Goal: Task Accomplishment & Management: Use online tool/utility

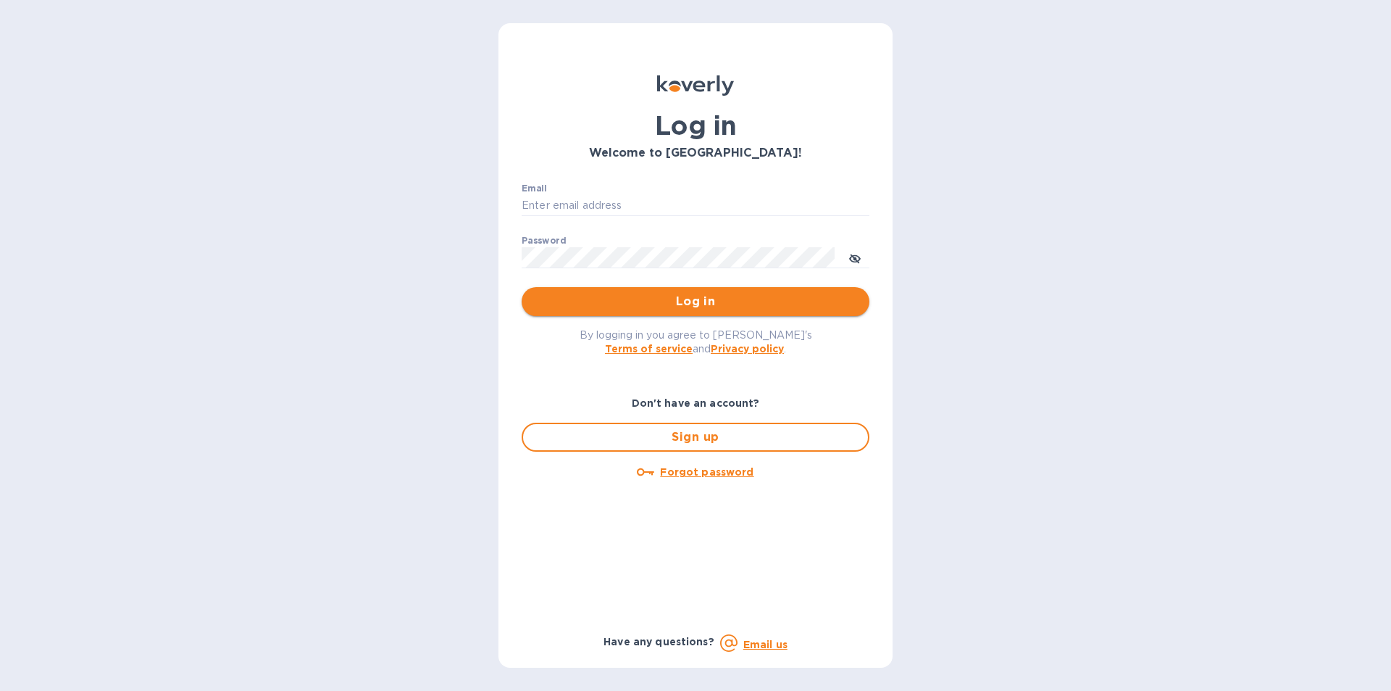
type input "lidia@tasteofspainfoods.com"
click at [691, 301] on span "Log in" at bounding box center [695, 301] width 325 height 17
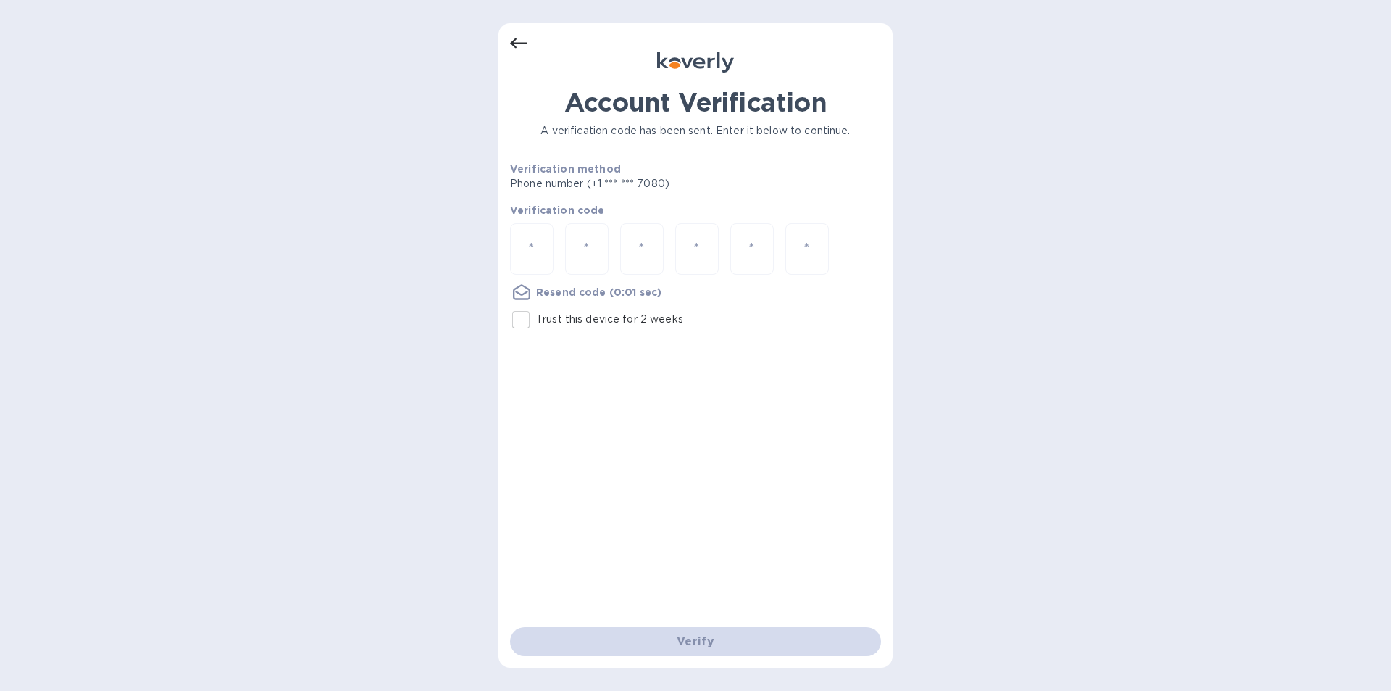
click at [528, 247] on input "number" at bounding box center [532, 249] width 19 height 27
type input "6"
type input "2"
type input "4"
type input "8"
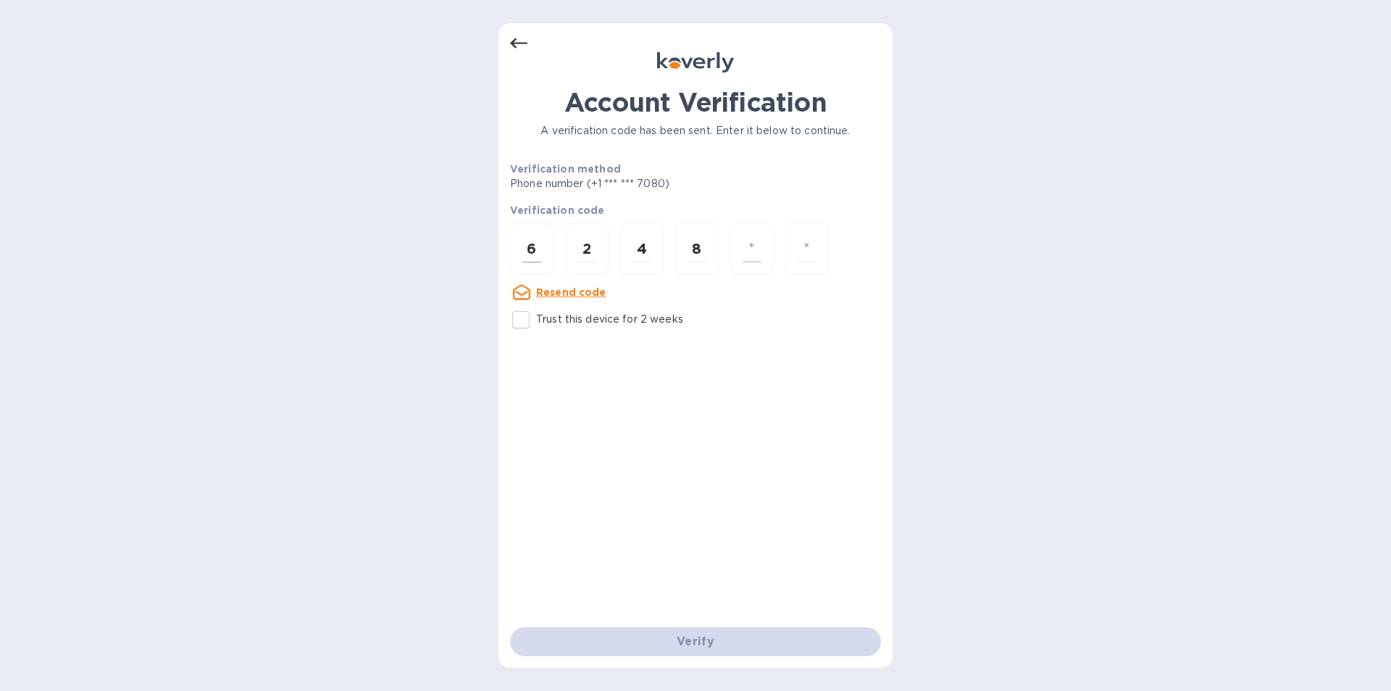
type input "9"
type input "6"
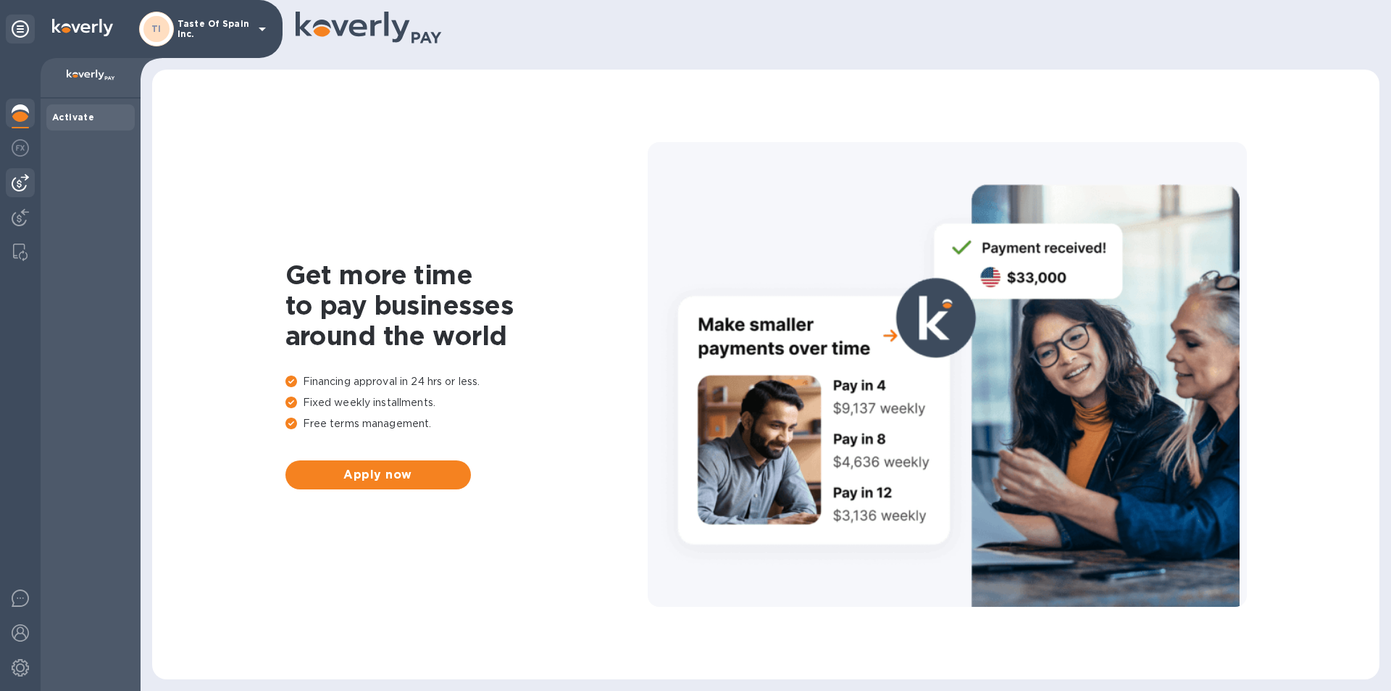
click at [17, 181] on img at bounding box center [20, 182] width 17 height 17
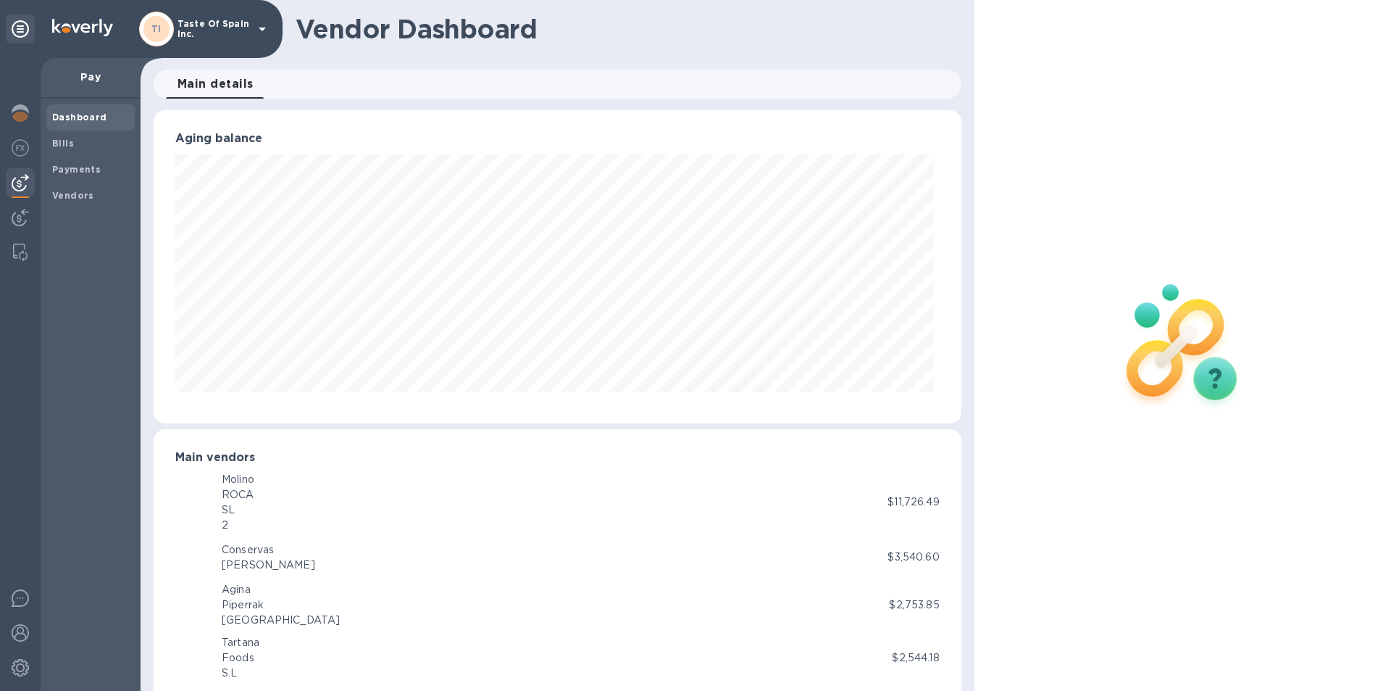
scroll to position [313, 802]
click at [68, 143] on b "Bills" at bounding box center [63, 143] width 22 height 11
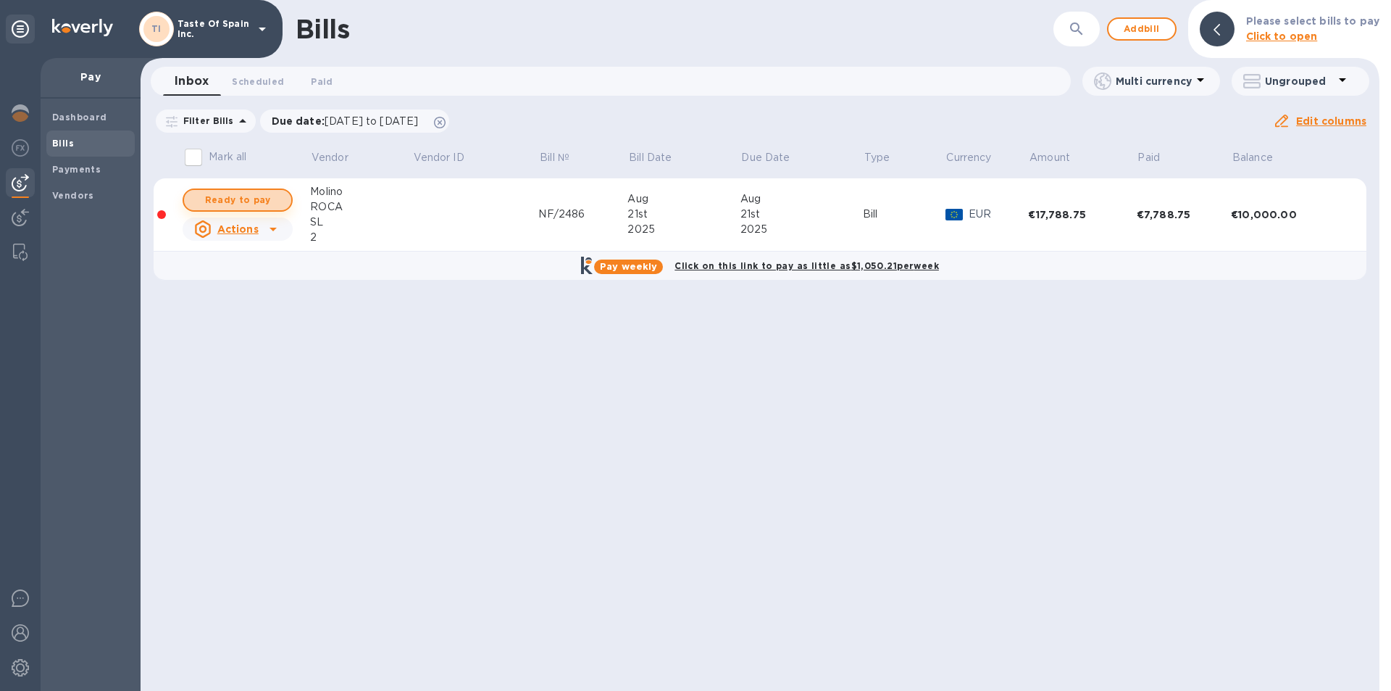
click at [241, 196] on span "Ready to pay" at bounding box center [238, 199] width 84 height 17
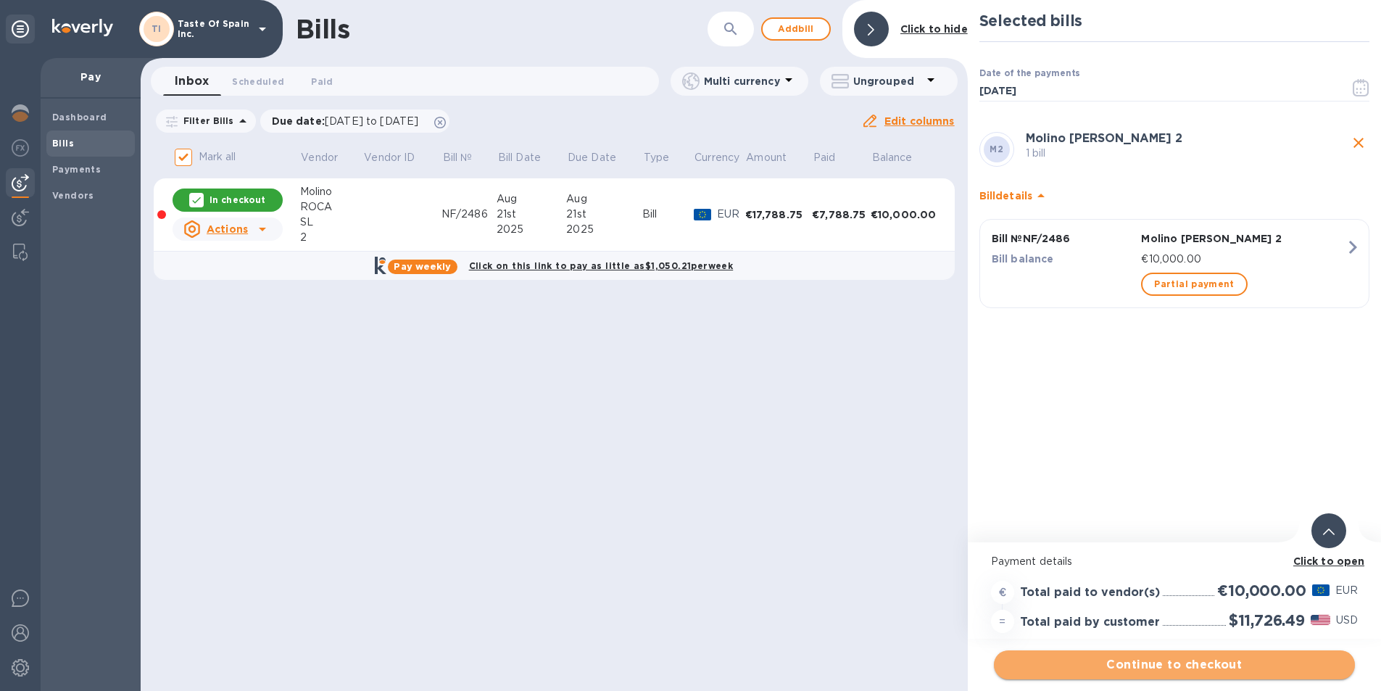
click at [1142, 659] on span "Continue to checkout" at bounding box center [1174, 664] width 338 height 17
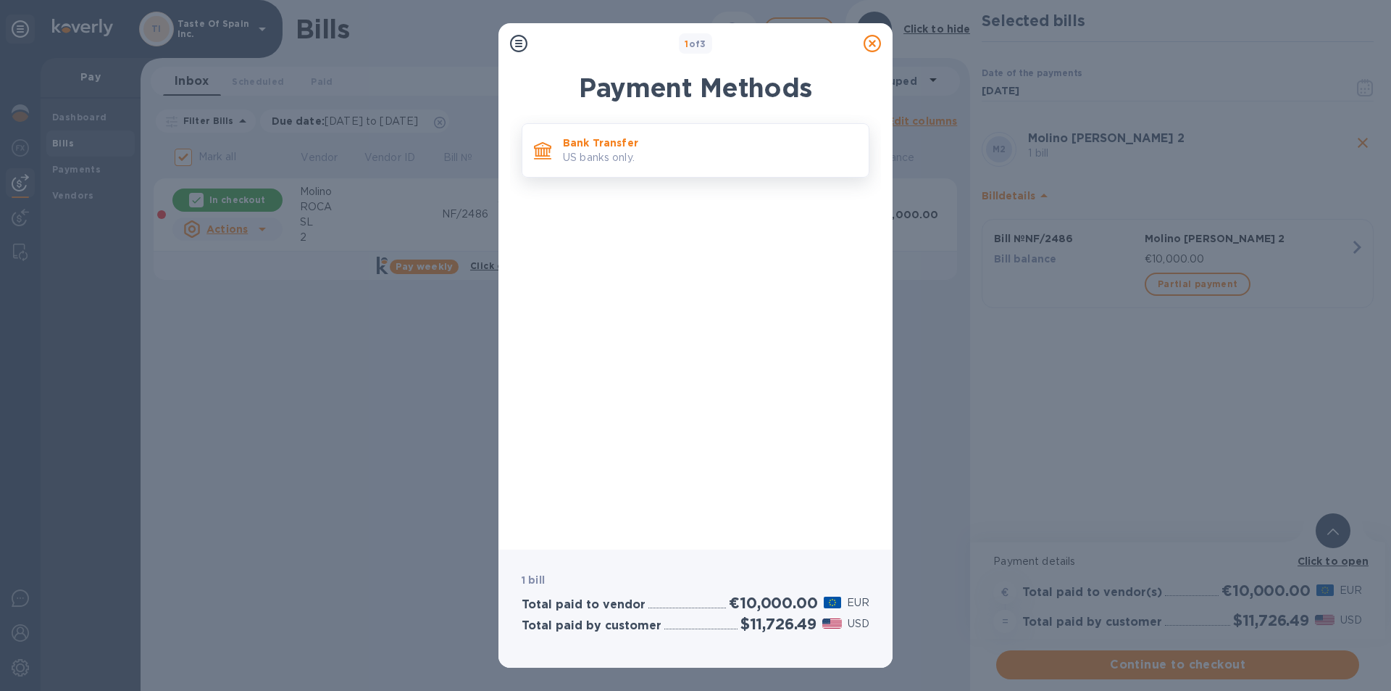
click at [685, 139] on p "Bank Transfer" at bounding box center [710, 143] width 294 height 14
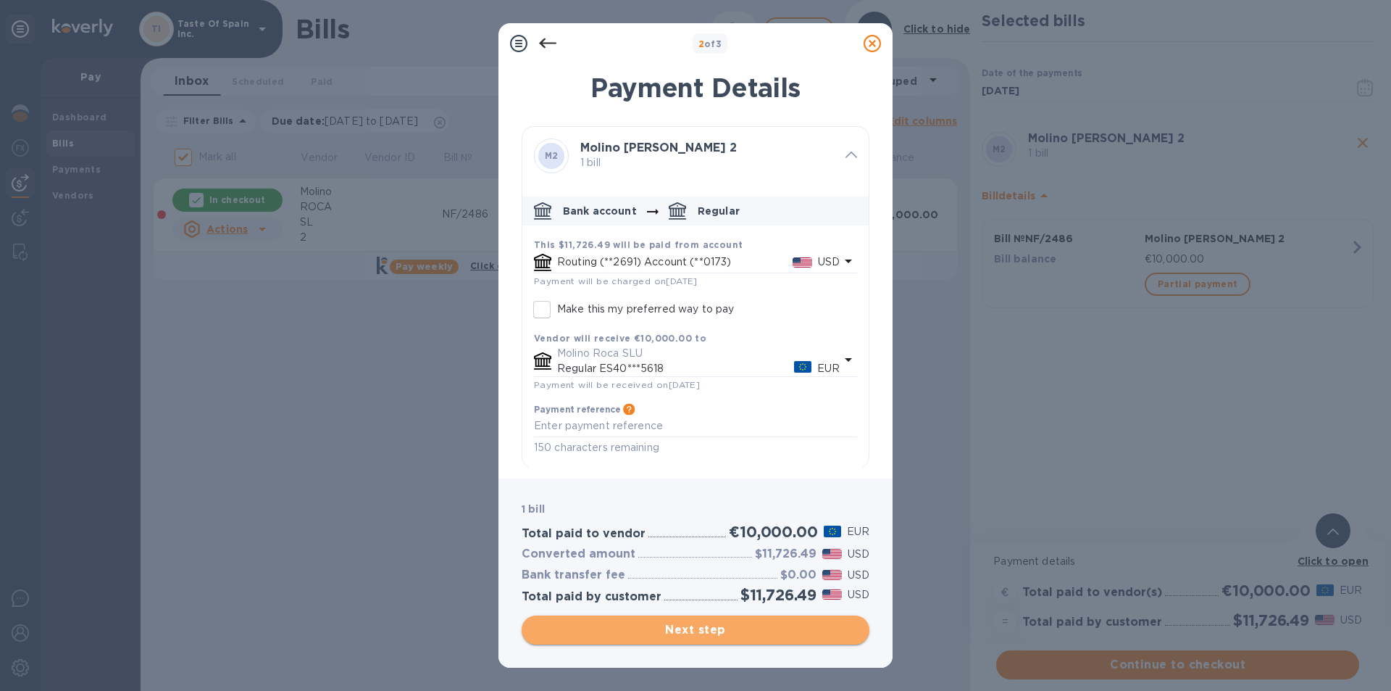
click at [744, 627] on span "Next step" at bounding box center [695, 629] width 325 height 17
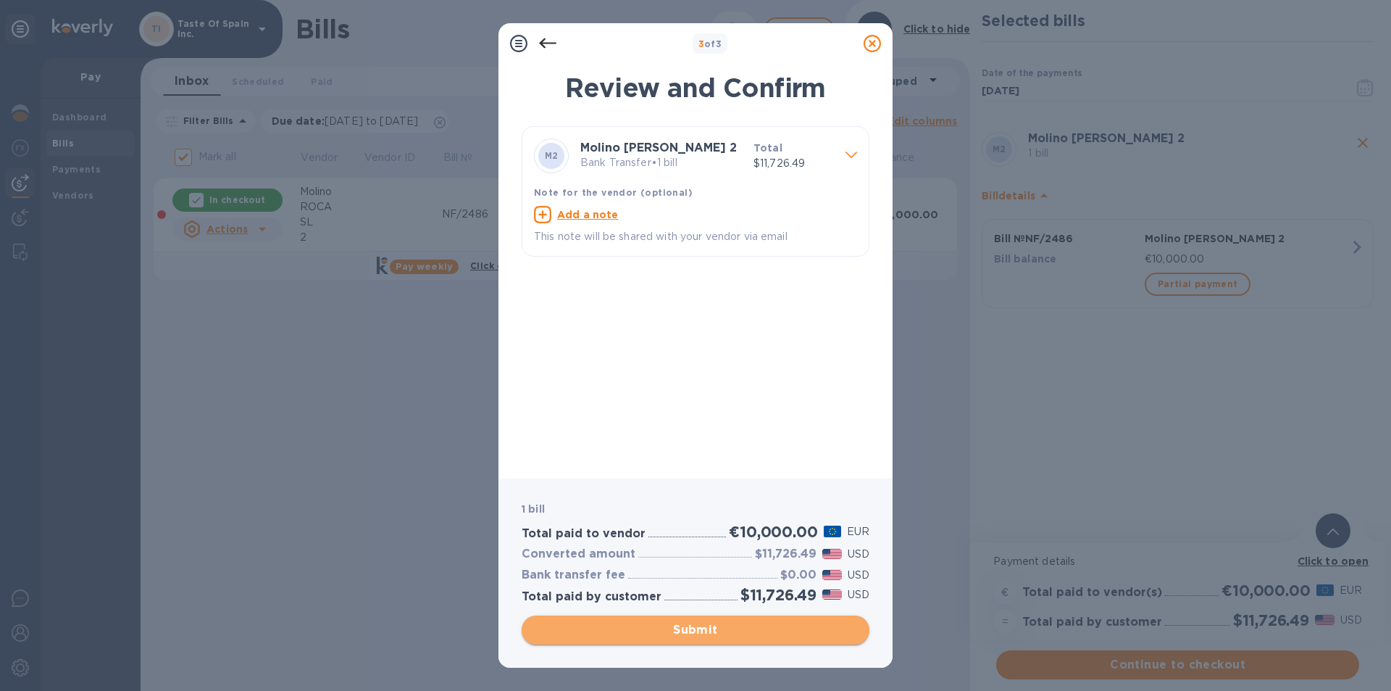
click at [744, 627] on span "Submit" at bounding box center [695, 629] width 325 height 17
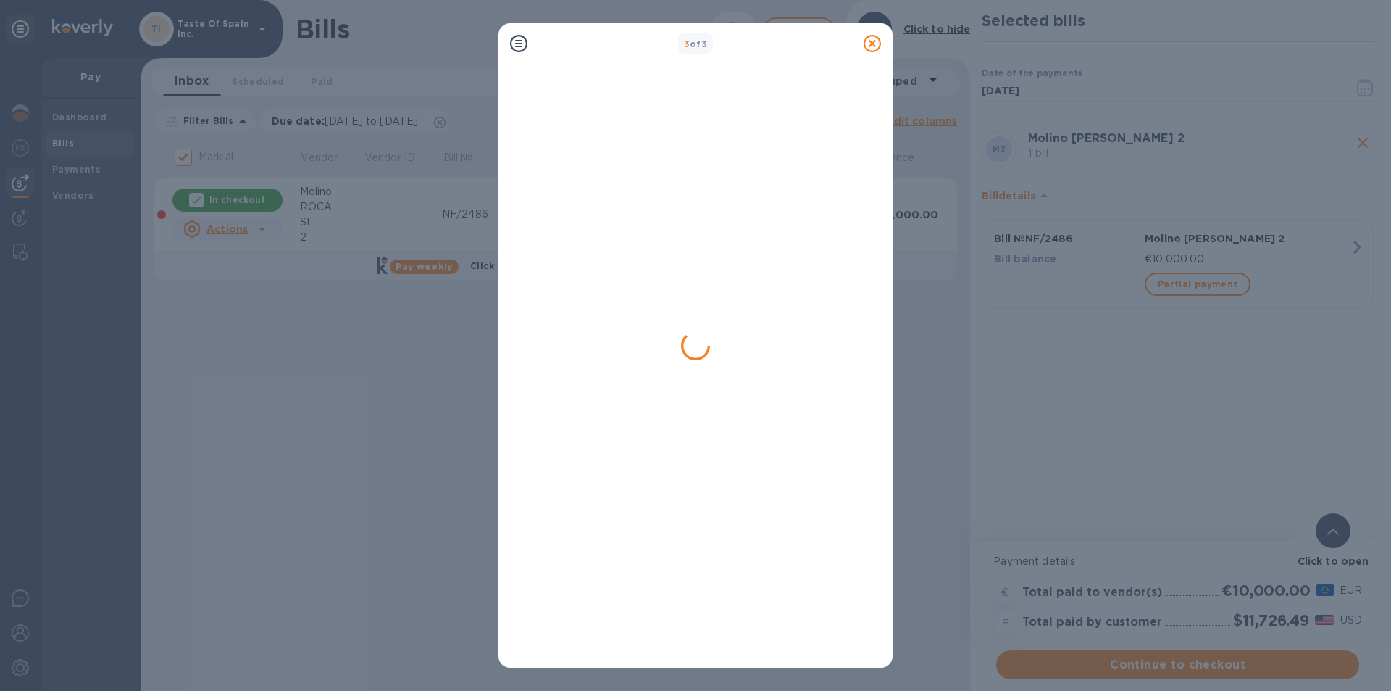
checkbox input "false"
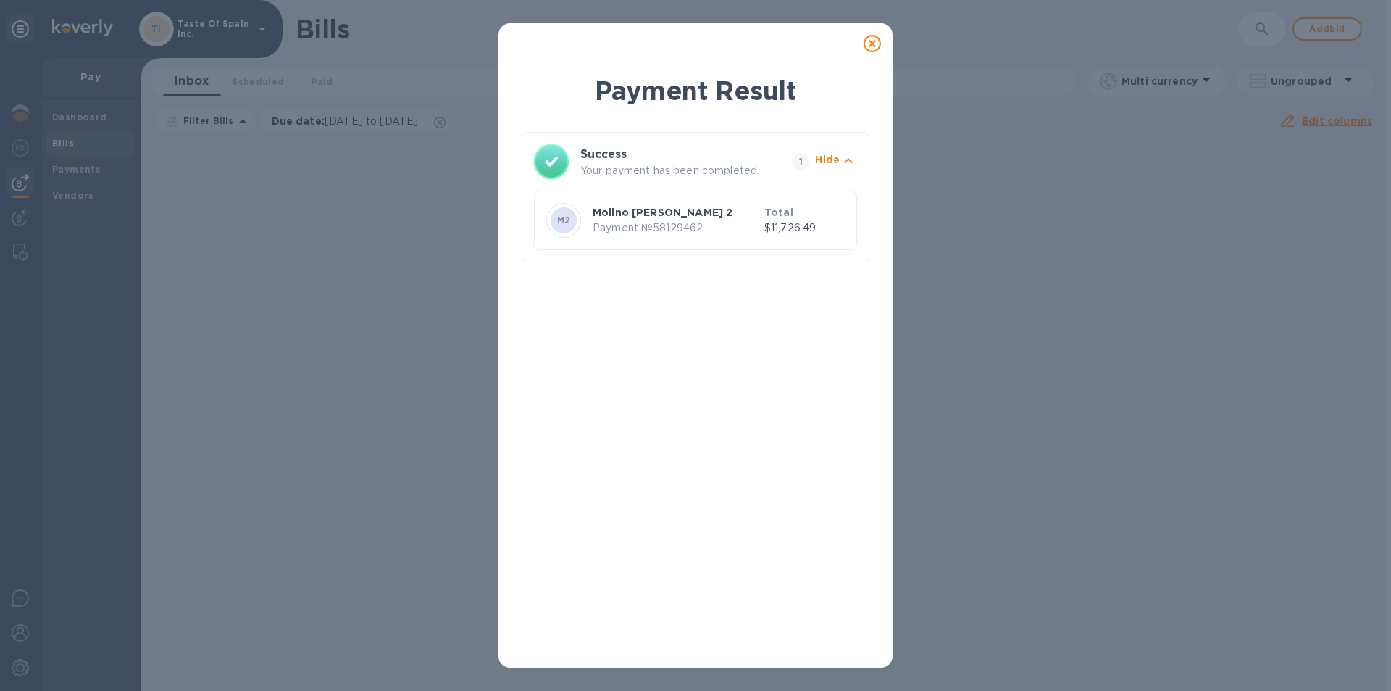
click at [874, 47] on icon at bounding box center [872, 43] width 17 height 17
